Goal: Complete application form: Complete application form

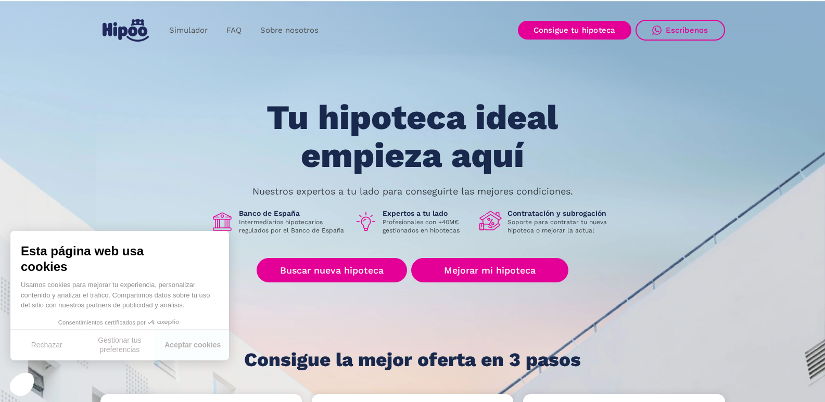
click at [115, 150] on div "Tu hipoteca ideal empieza aquí Nuestros expertos a tu lado para conseguirte las…" at bounding box center [412, 235] width 625 height 272
click at [184, 349] on button "Aceptar cookies" at bounding box center [192, 345] width 73 height 31
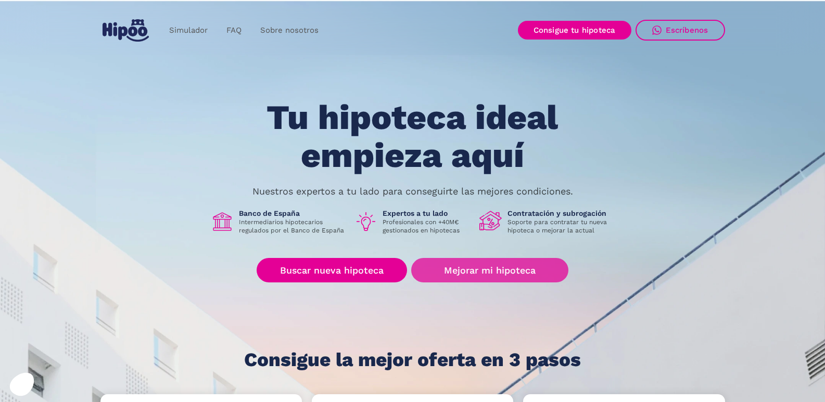
click at [493, 274] on link "Mejorar mi hipoteca" at bounding box center [489, 270] width 157 height 24
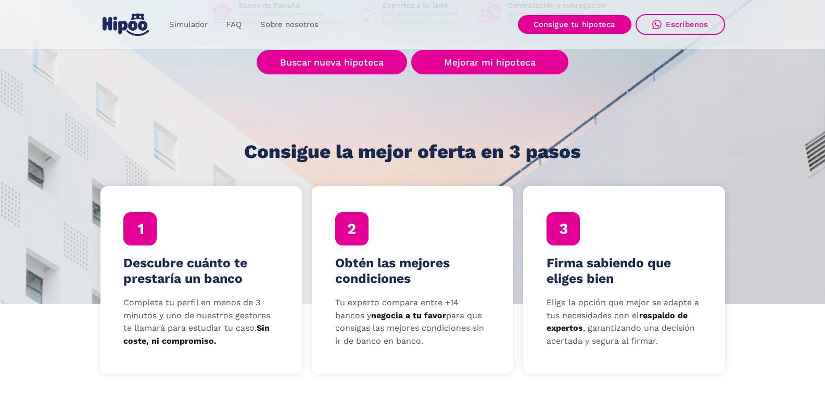
scroll to position [156, 0]
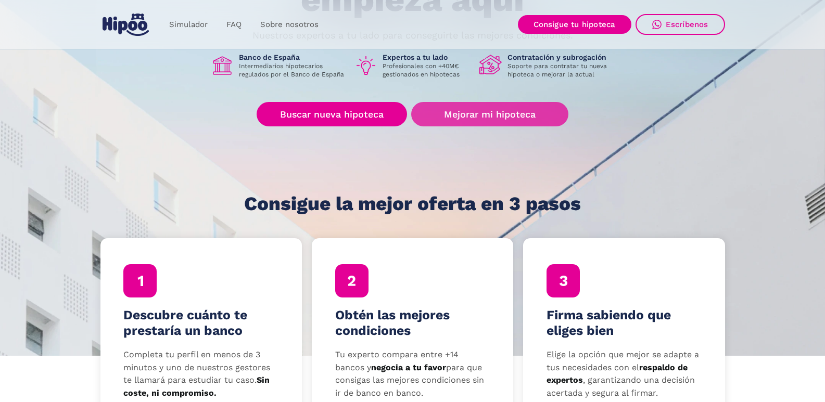
click at [480, 112] on link "Mejorar mi hipoteca" at bounding box center [489, 114] width 157 height 24
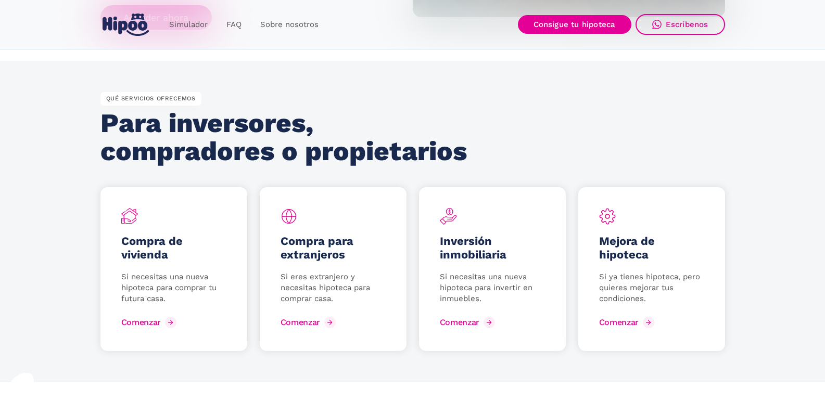
scroll to position [1353, 0]
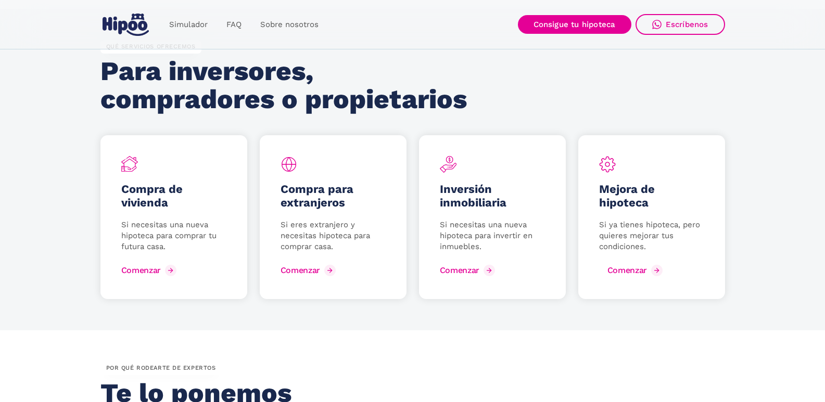
click at [621, 270] on div "Comenzar" at bounding box center [627, 270] width 40 height 10
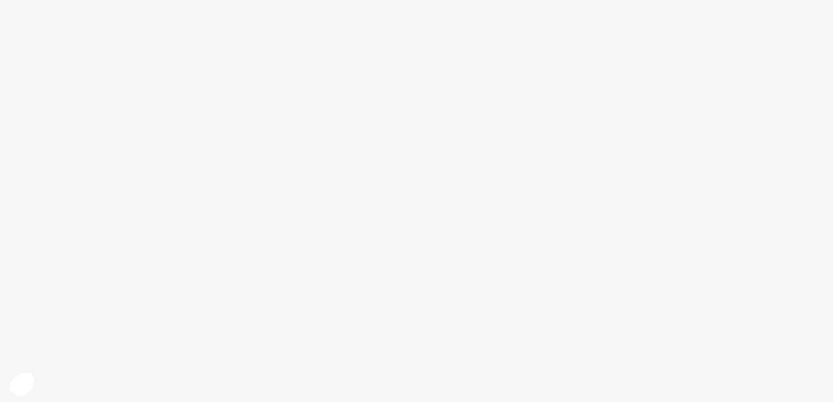
click at [386, 117] on body at bounding box center [416, 201] width 833 height 402
